Goal: Transaction & Acquisition: Purchase product/service

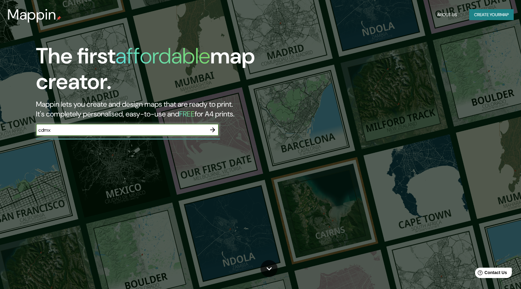
type input "cdmx"
click at [215, 127] on icon "button" at bounding box center [212, 129] width 7 height 7
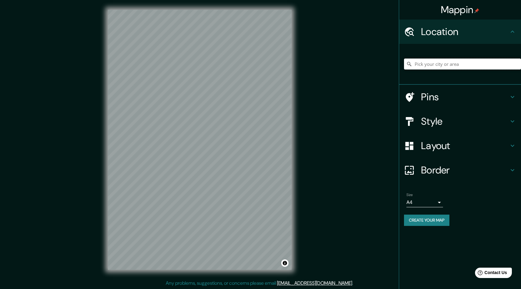
click at [447, 65] on input "Pick your city or area" at bounding box center [462, 64] width 117 height 11
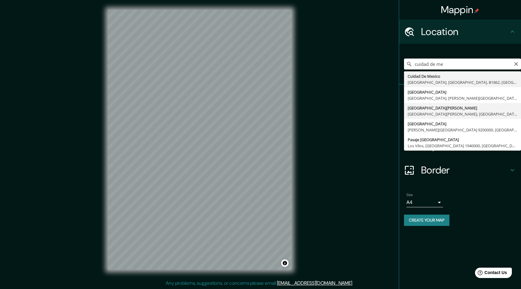
scroll to position [0, 0]
click at [516, 66] on input "cuidad de me" at bounding box center [462, 64] width 117 height 11
type input "cuidad de me"
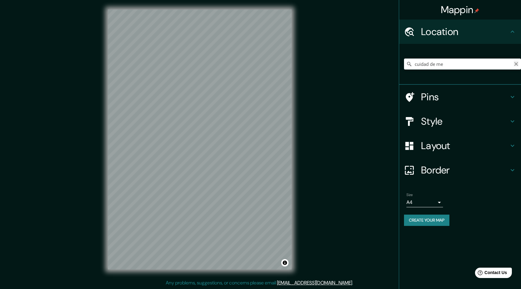
click at [515, 63] on icon "Clear" at bounding box center [516, 64] width 4 height 4
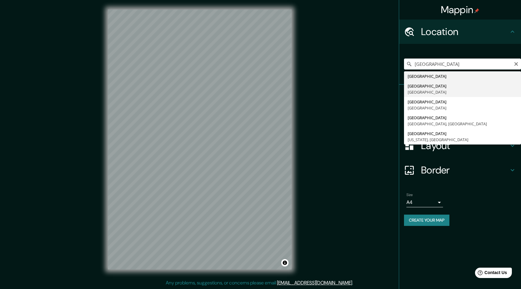
type input "[GEOGRAPHIC_DATA], [GEOGRAPHIC_DATA]"
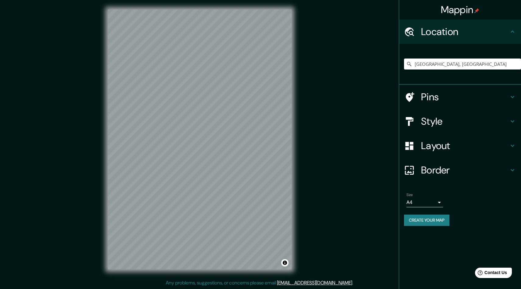
click at [310, 94] on div "Mappin Location [GEOGRAPHIC_DATA], [GEOGRAPHIC_DATA] Pins Style Layout Border C…" at bounding box center [260, 144] width 521 height 289
click at [298, 116] on div "© Mapbox © OpenStreetMap Improve this map" at bounding box center [199, 139] width 203 height 279
click at [307, 90] on div "Mappin Location [GEOGRAPHIC_DATA], [GEOGRAPHIC_DATA] Pins Style Layout Border C…" at bounding box center [260, 144] width 521 height 289
click at [274, 97] on div "© Mapbox © OpenStreetMap Improve this map" at bounding box center [199, 139] width 203 height 279
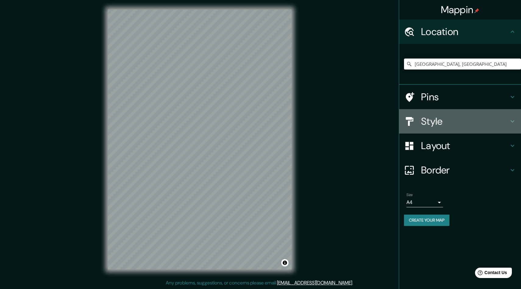
click at [434, 117] on h4 "Style" at bounding box center [465, 121] width 88 height 12
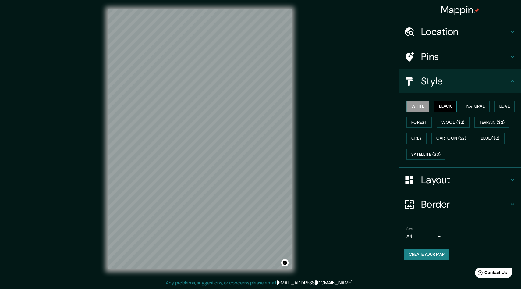
click at [445, 108] on button "Black" at bounding box center [445, 106] width 23 height 11
click at [428, 104] on button "White" at bounding box center [418, 106] width 23 height 11
click at [421, 136] on button "Grey" at bounding box center [417, 138] width 20 height 11
click at [420, 128] on div "White Black Natural Love Forest Wood ($2) Terrain ($2) Grey Cartoon ($2) Blue (…" at bounding box center [462, 130] width 117 height 64
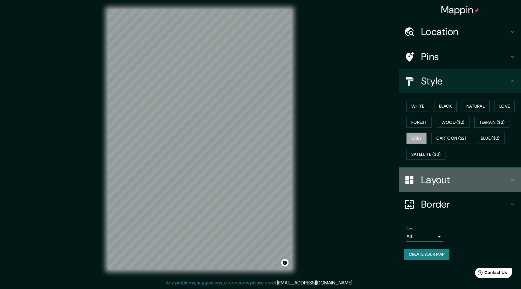
click at [430, 182] on h4 "Layout" at bounding box center [465, 180] width 88 height 12
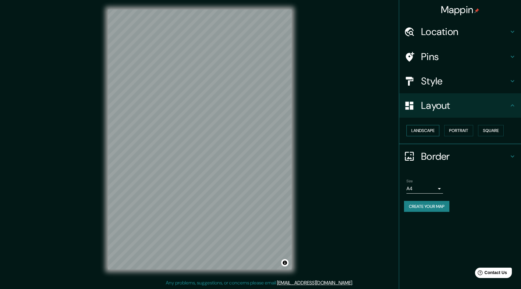
click at [433, 133] on button "Landscape" at bounding box center [423, 130] width 33 height 11
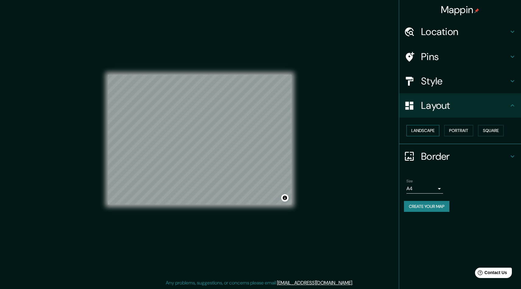
click at [432, 132] on button "Landscape" at bounding box center [423, 130] width 33 height 11
click at [463, 126] on button "Portrait" at bounding box center [458, 130] width 29 height 11
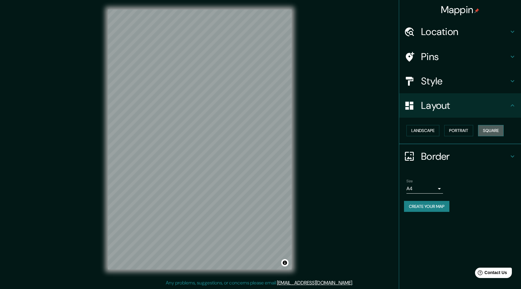
click at [486, 129] on button "Square" at bounding box center [491, 130] width 26 height 11
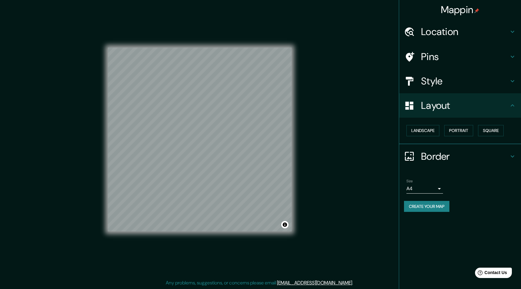
click at [429, 159] on h4 "Border" at bounding box center [465, 156] width 88 height 12
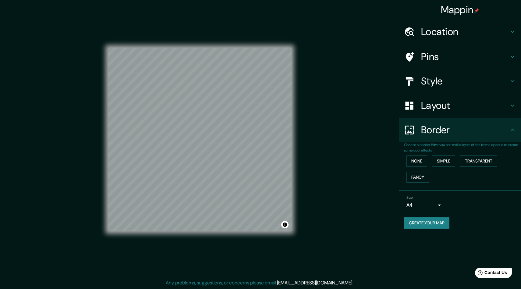
click at [432, 78] on h4 "Style" at bounding box center [465, 81] width 88 height 12
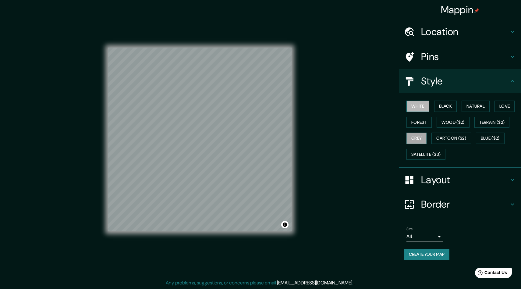
click at [425, 108] on button "White" at bounding box center [418, 106] width 23 height 11
click at [417, 120] on button "Forest" at bounding box center [419, 122] width 25 height 11
click at [445, 106] on button "Black" at bounding box center [445, 106] width 23 height 11
click at [463, 106] on div "White Black Natural Love Forest Wood ($2) Terrain ($2) Grey Cartoon ($2) Blue (…" at bounding box center [462, 130] width 117 height 64
click at [501, 105] on button "Love" at bounding box center [505, 106] width 20 height 11
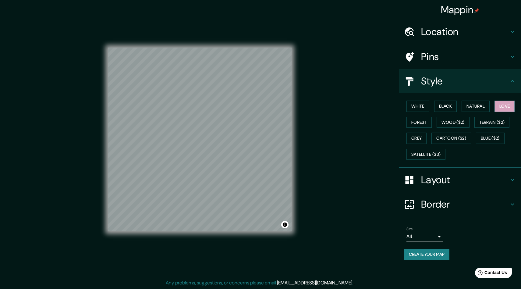
click at [406, 237] on div "Size A4 single" at bounding box center [460, 234] width 112 height 20
click at [413, 234] on body "Mappin Location [GEOGRAPHIC_DATA], [GEOGRAPHIC_DATA] Pins Style White Black Nat…" at bounding box center [260, 144] width 521 height 289
click at [417, 258] on li "A3" at bounding box center [425, 260] width 37 height 11
click at [440, 51] on h4 "Pins" at bounding box center [465, 57] width 88 height 12
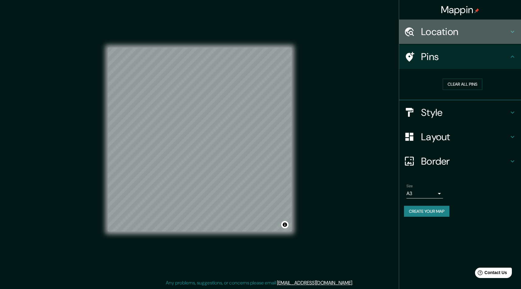
click at [440, 35] on h4 "Location" at bounding box center [465, 32] width 88 height 12
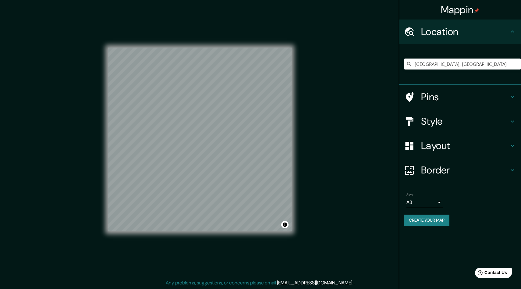
click at [425, 100] on h4 "Pins" at bounding box center [465, 97] width 88 height 12
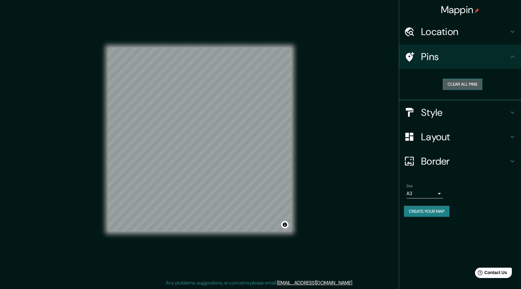
click at [465, 86] on button "Clear all pins" at bounding box center [463, 84] width 40 height 11
click at [434, 38] on div "Location" at bounding box center [460, 32] width 122 height 24
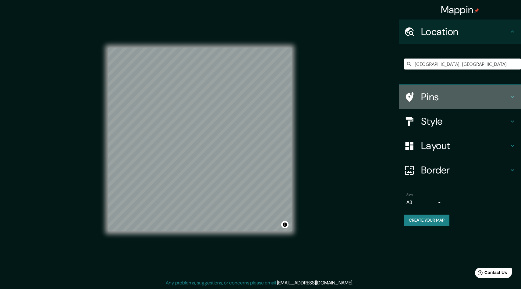
click at [415, 101] on div at bounding box center [412, 97] width 17 height 11
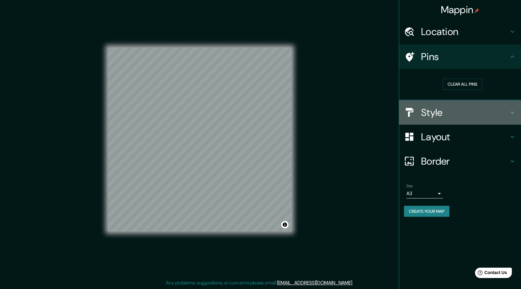
click at [448, 108] on h4 "Style" at bounding box center [465, 112] width 88 height 12
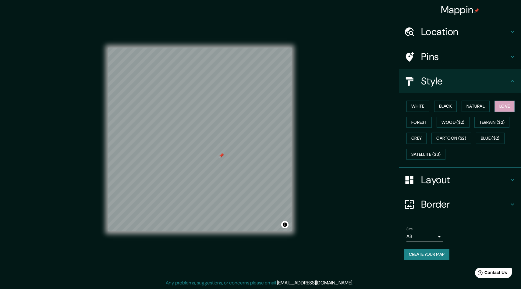
drag, startPoint x: 229, startPoint y: 144, endPoint x: 220, endPoint y: 157, distance: 15.6
click at [220, 157] on div at bounding box center [221, 155] width 5 height 5
click at [229, 153] on div at bounding box center [231, 152] width 5 height 5
click at [445, 53] on h4 "Pins" at bounding box center [465, 57] width 88 height 12
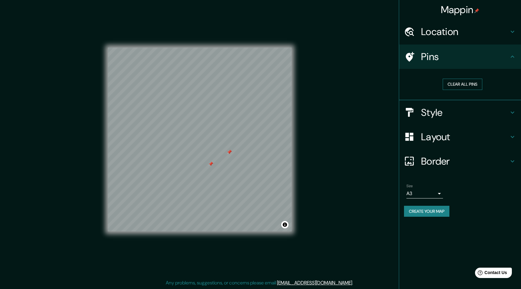
click at [460, 84] on button "Clear all pins" at bounding box center [463, 84] width 40 height 11
click at [439, 114] on h4 "Style" at bounding box center [465, 112] width 88 height 12
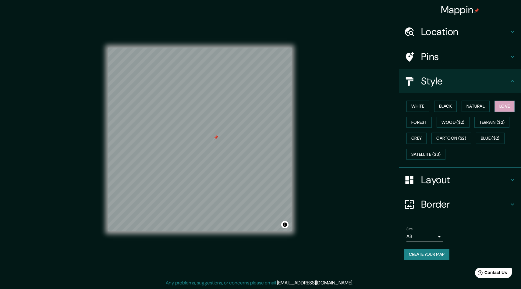
click at [424, 97] on div "White Black Natural Love Forest Wood ($2) Terrain ($2) Grey Cartoon ($2) Blue (…" at bounding box center [460, 130] width 122 height 74
click at [419, 105] on button "White" at bounding box center [418, 106] width 23 height 11
click at [449, 109] on button "Black" at bounding box center [445, 106] width 23 height 11
click at [420, 124] on button "Forest" at bounding box center [419, 122] width 25 height 11
click at [419, 136] on button "Grey" at bounding box center [417, 138] width 20 height 11
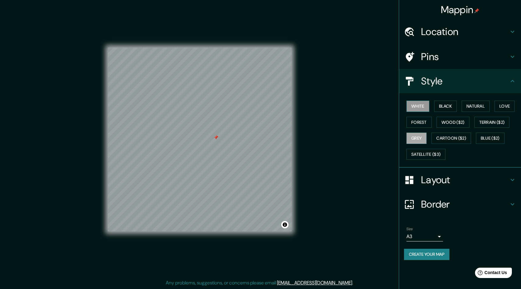
click at [418, 104] on button "White" at bounding box center [418, 106] width 23 height 11
click at [422, 229] on div "Size A3 a4" at bounding box center [425, 234] width 37 height 15
click at [428, 234] on body "Mappin Location [GEOGRAPHIC_DATA], [GEOGRAPHIC_DATA] Pins Style White Black Nat…" at bounding box center [260, 144] width 521 height 289
click at [420, 253] on li "A4" at bounding box center [425, 249] width 37 height 11
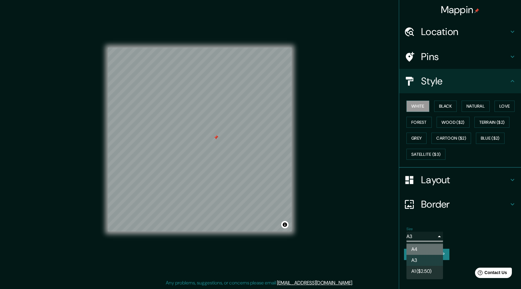
type input "single"
click at [437, 180] on h4 "Layout" at bounding box center [465, 180] width 88 height 12
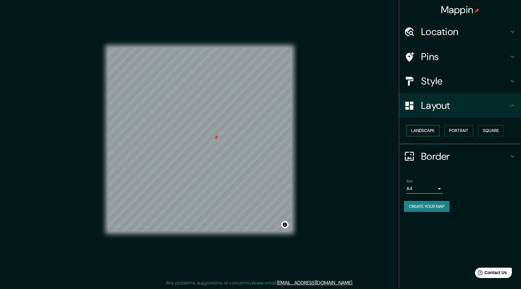
click at [432, 130] on button "Landscape" at bounding box center [423, 130] width 33 height 11
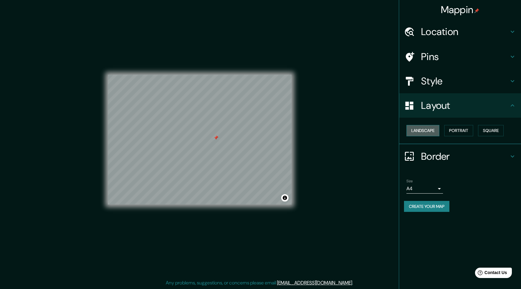
click at [433, 130] on button "Landscape" at bounding box center [423, 130] width 33 height 11
click at [453, 130] on button "Portrait" at bounding box center [458, 130] width 29 height 11
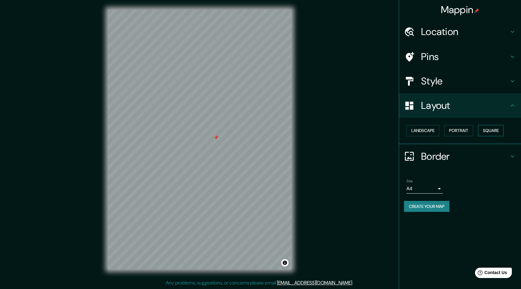
click at [493, 129] on button "Square" at bounding box center [491, 130] width 26 height 11
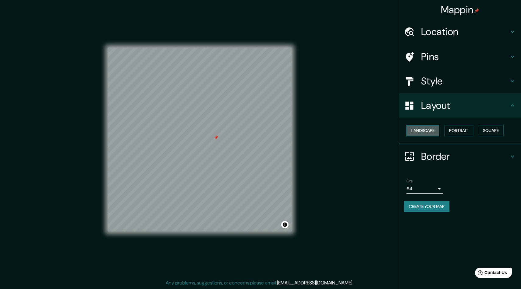
click at [434, 133] on button "Landscape" at bounding box center [423, 130] width 33 height 11
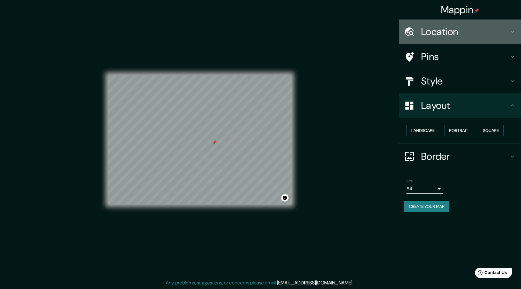
click at [460, 38] on div "Location" at bounding box center [460, 32] width 122 height 24
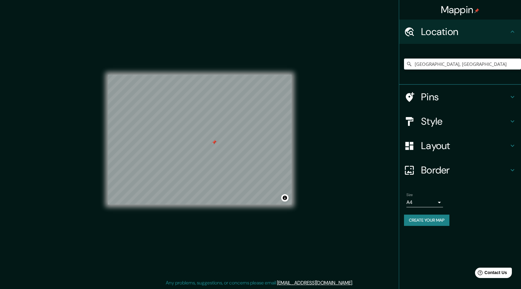
click at [445, 103] on div "Pins" at bounding box center [460, 97] width 122 height 24
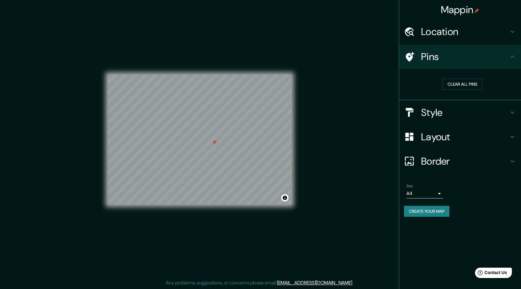
click at [441, 109] on h4 "Style" at bounding box center [465, 112] width 88 height 12
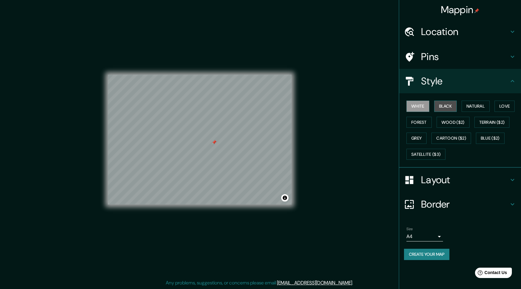
click at [442, 104] on button "Black" at bounding box center [445, 106] width 23 height 11
click at [468, 102] on button "Natural" at bounding box center [476, 106] width 28 height 11
click at [486, 191] on div "Layout" at bounding box center [460, 180] width 122 height 24
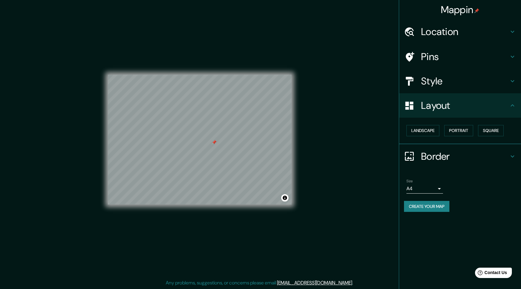
click at [449, 156] on h4 "Border" at bounding box center [465, 156] width 88 height 12
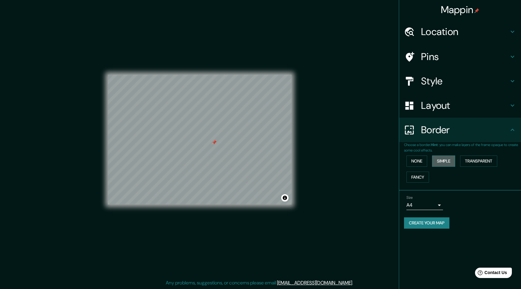
click at [446, 166] on button "Simple" at bounding box center [443, 160] width 23 height 11
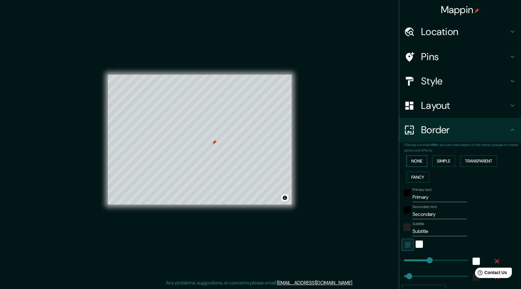
click at [423, 163] on button "None" at bounding box center [417, 160] width 21 height 11
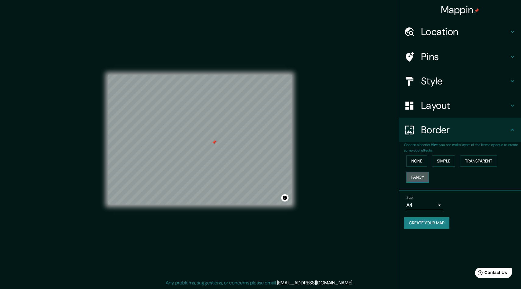
click at [419, 173] on button "Fancy" at bounding box center [418, 177] width 23 height 11
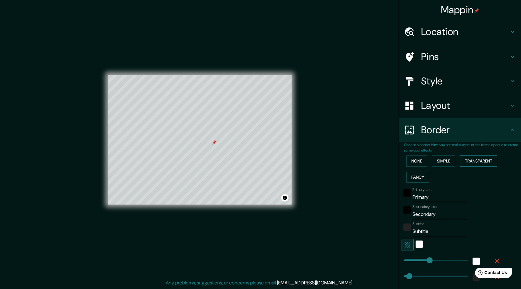
click at [477, 165] on button "Transparent" at bounding box center [478, 160] width 37 height 11
click at [477, 163] on button "Transparent" at bounding box center [478, 160] width 37 height 11
type input "289"
type input "48"
click at [463, 163] on button "Transparent" at bounding box center [478, 160] width 37 height 11
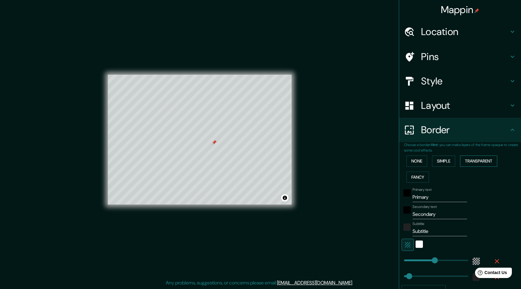
type input "289"
type input "48"
click at [451, 158] on button "Simple" at bounding box center [443, 160] width 23 height 11
click at [418, 160] on button "None" at bounding box center [417, 160] width 21 height 11
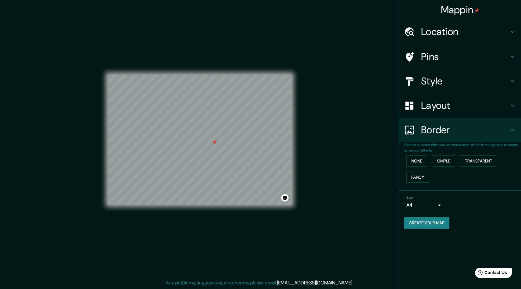
click at [429, 224] on button "Create your map" at bounding box center [426, 222] width 45 height 11
click at [416, 221] on button "Create your map" at bounding box center [426, 222] width 45 height 11
drag, startPoint x: 354, startPoint y: 128, endPoint x: 337, endPoint y: 120, distance: 19.4
click at [337, 120] on div "Mappin Location [GEOGRAPHIC_DATA], [GEOGRAPHIC_DATA] Pins Style Layout Border C…" at bounding box center [260, 144] width 521 height 289
